Goal: Book appointment/travel/reservation

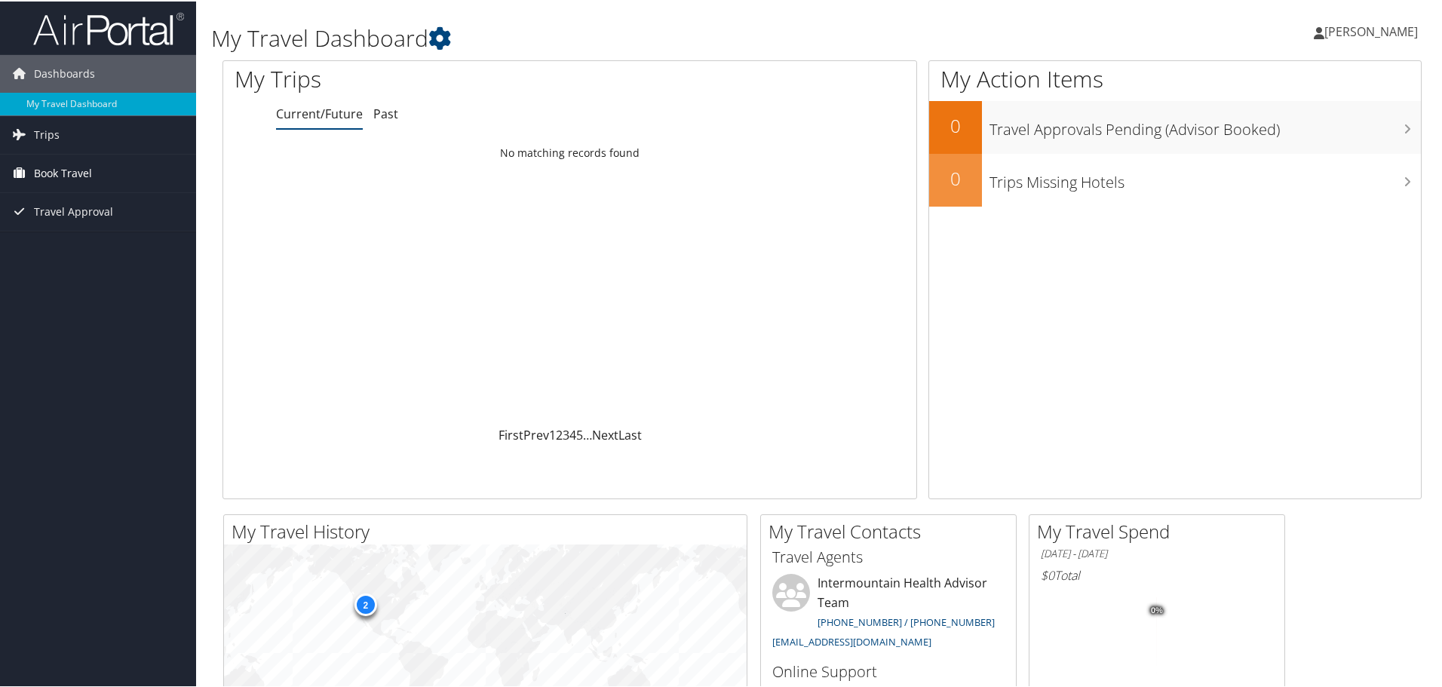
click at [42, 166] on span "Book Travel" at bounding box center [63, 172] width 58 height 38
click at [54, 238] on link "Book/Manage Online Trips" at bounding box center [98, 247] width 196 height 23
